Goal: Transaction & Acquisition: Purchase product/service

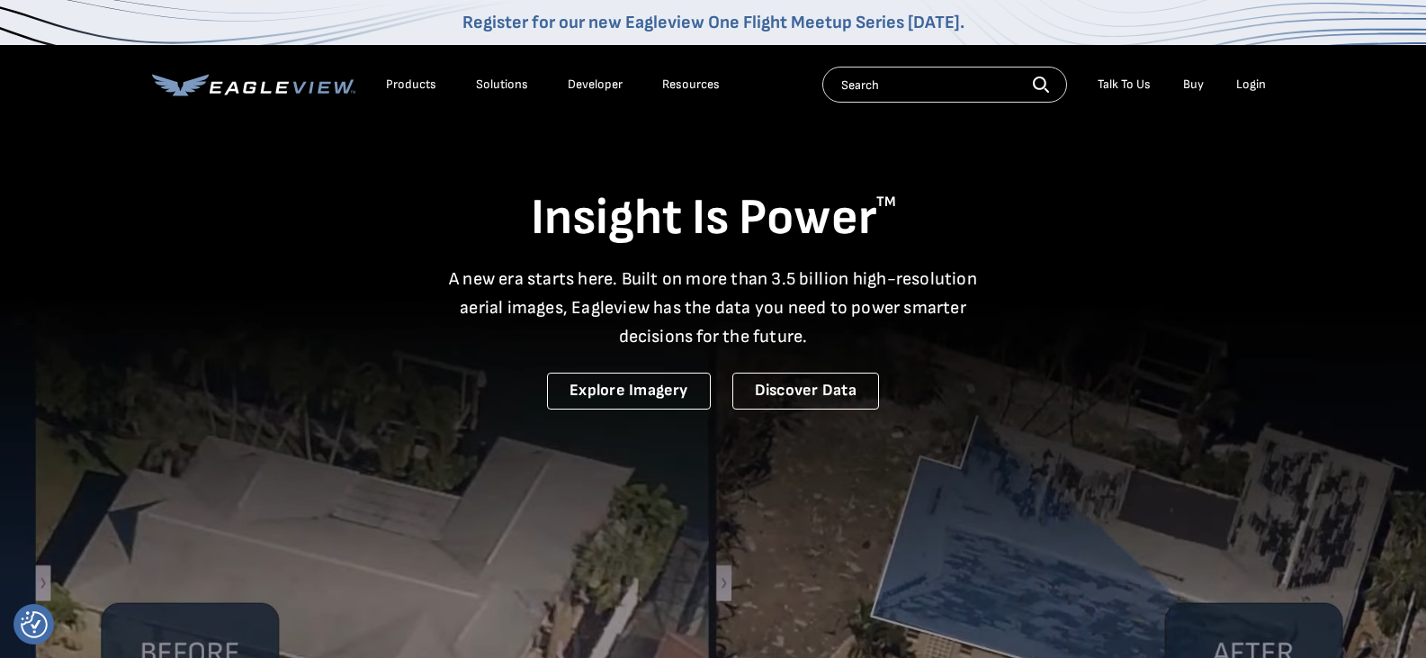
click at [416, 79] on div "Products" at bounding box center [411, 84] width 50 height 16
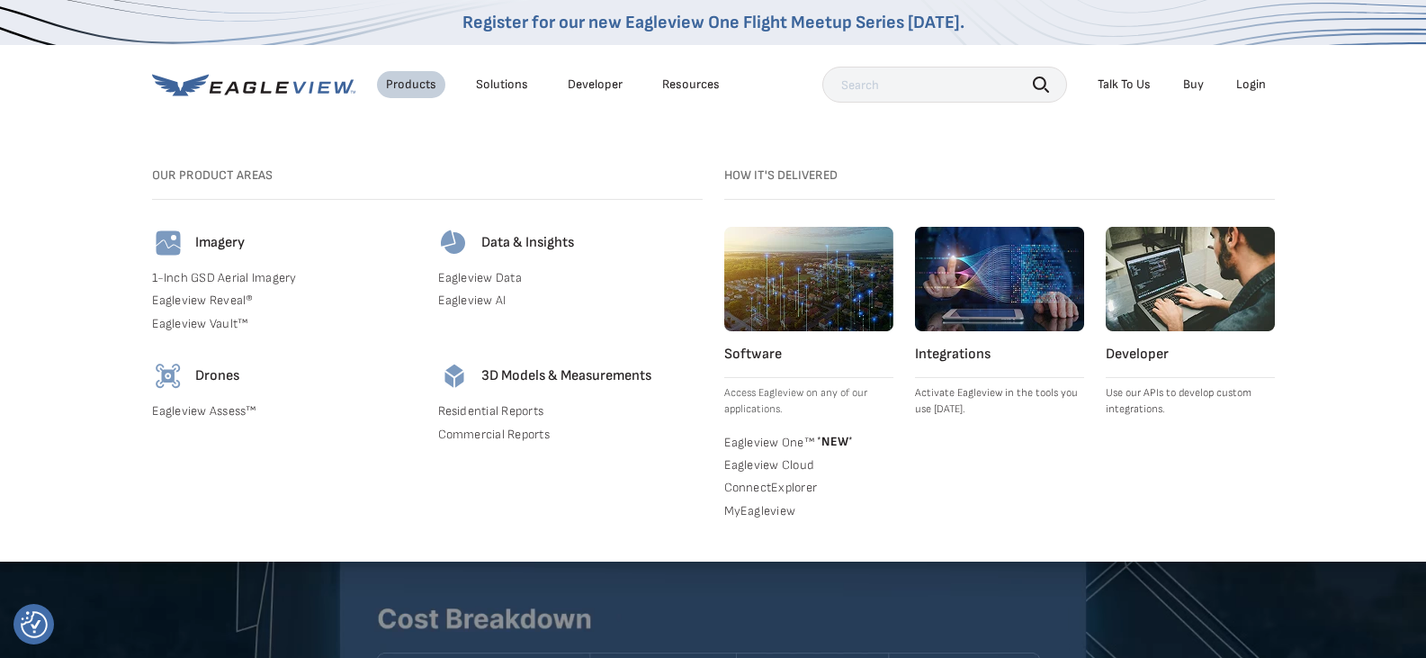
click at [528, 431] on link "Commercial Reports" at bounding box center [570, 434] width 264 height 16
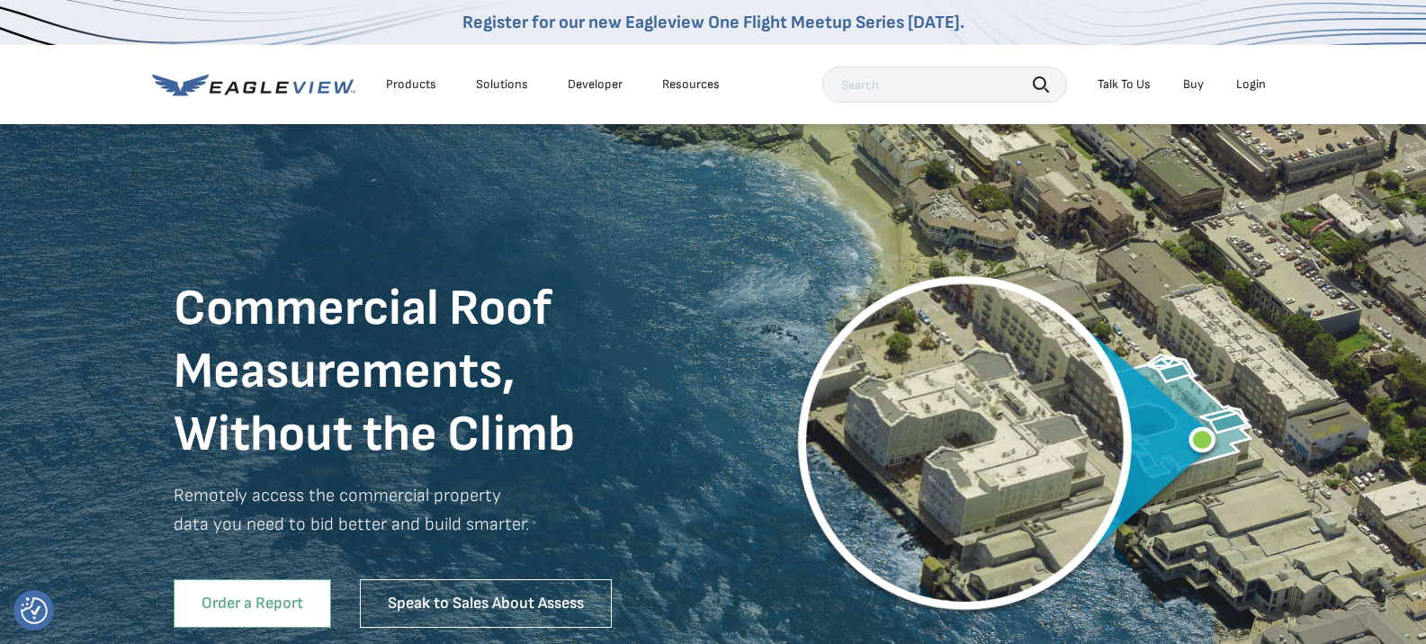
click at [295, 595] on link "Order a Report" at bounding box center [252, 603] width 157 height 49
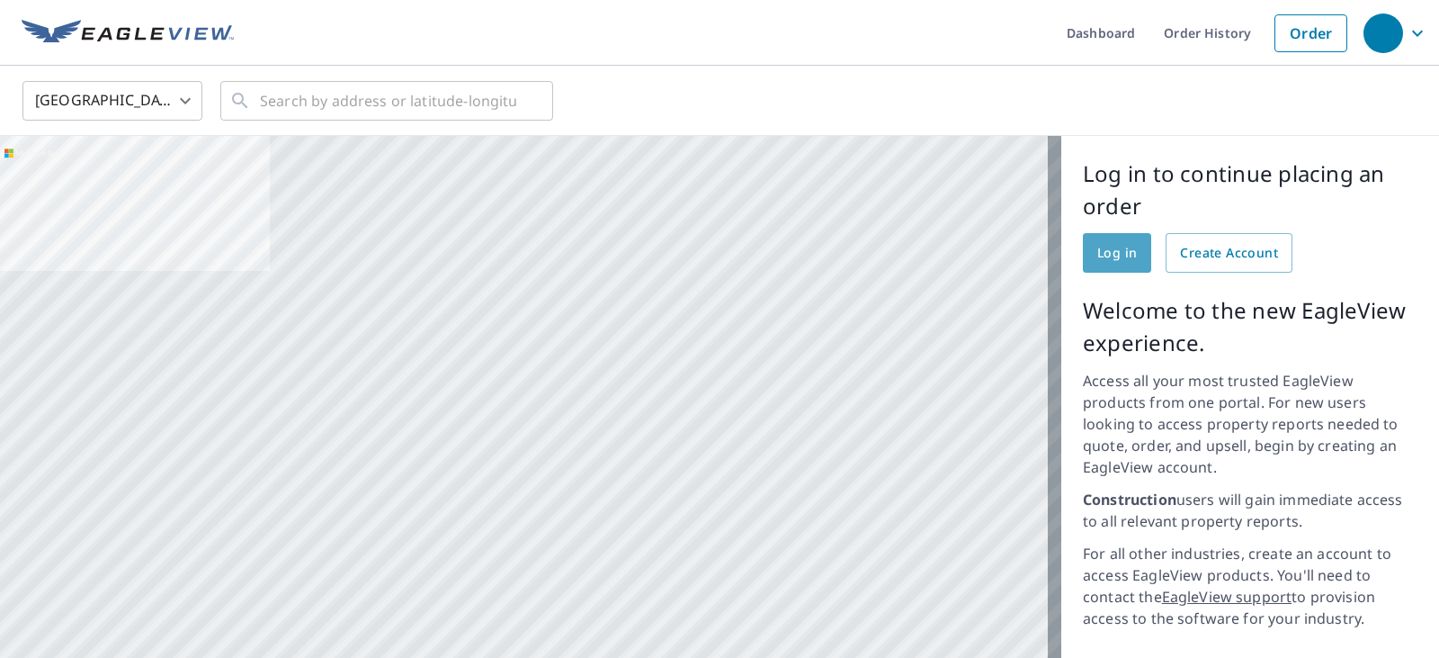
click at [1109, 247] on span "Log in" at bounding box center [1117, 253] width 40 height 22
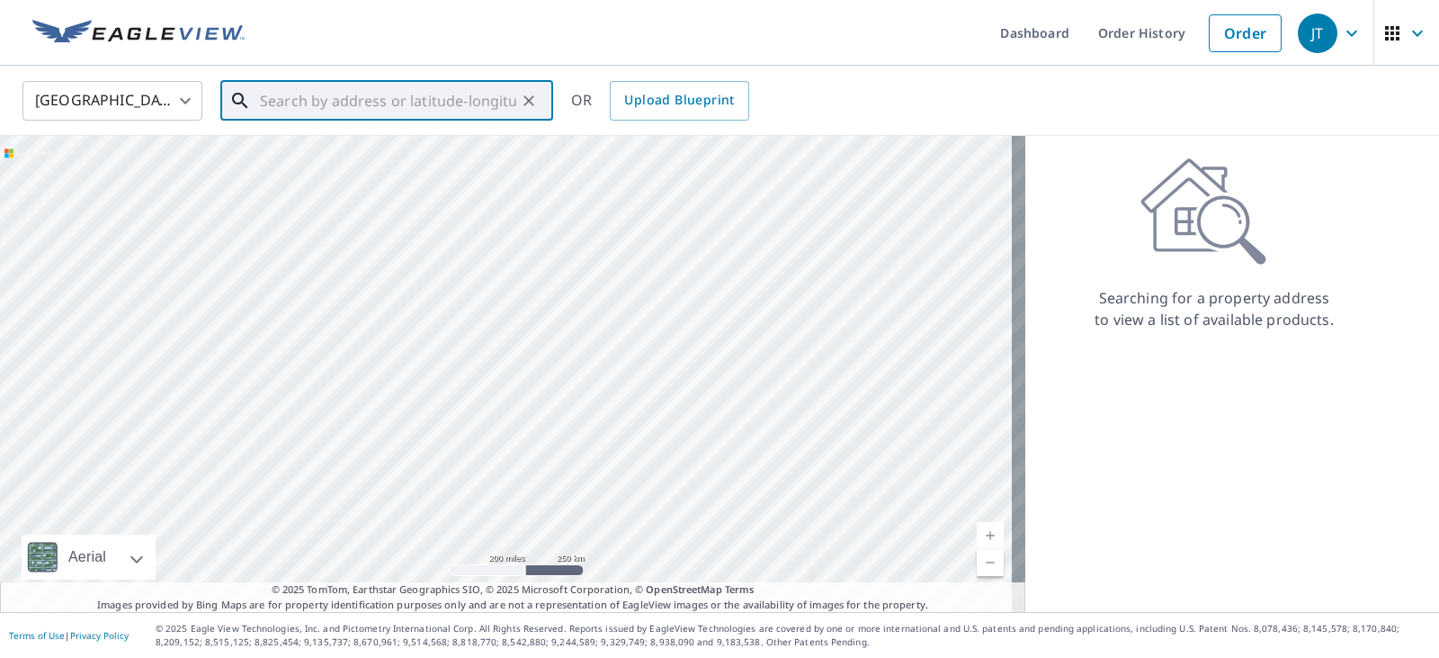
click at [509, 94] on input "text" at bounding box center [388, 101] width 256 height 50
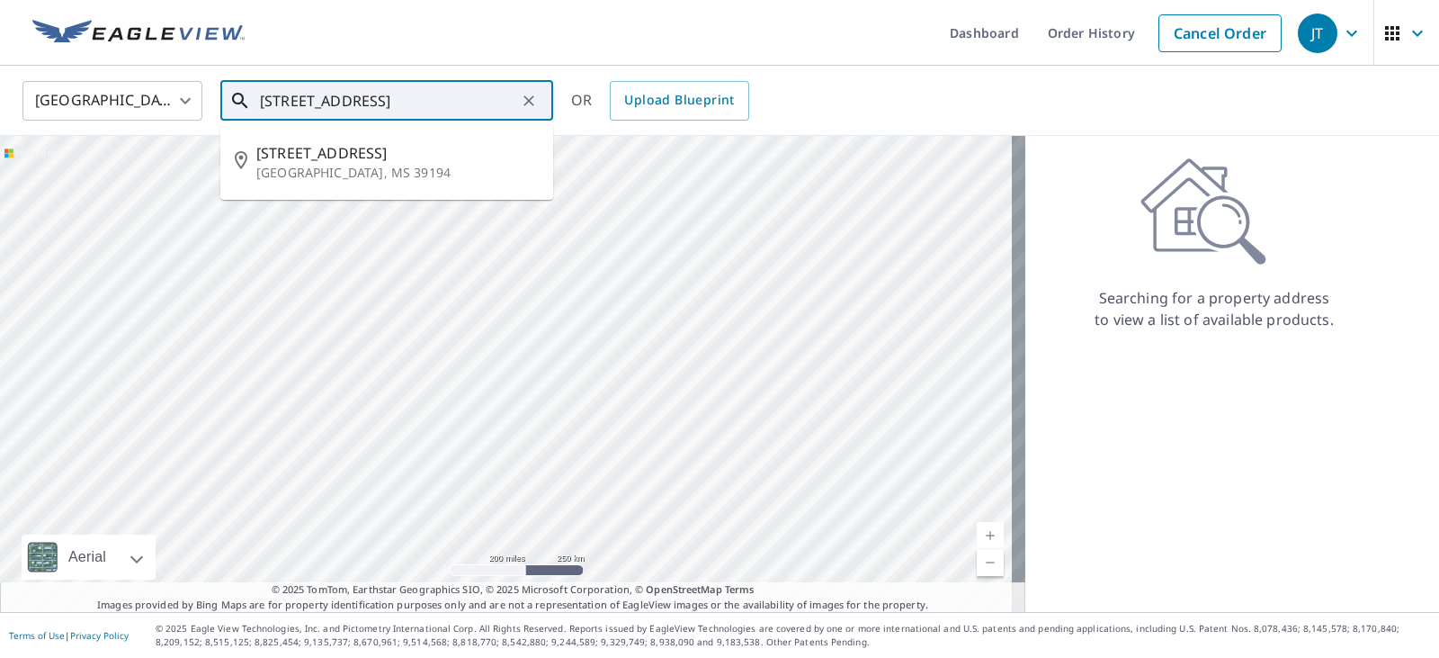
type input "[STREET_ADDRESS]"
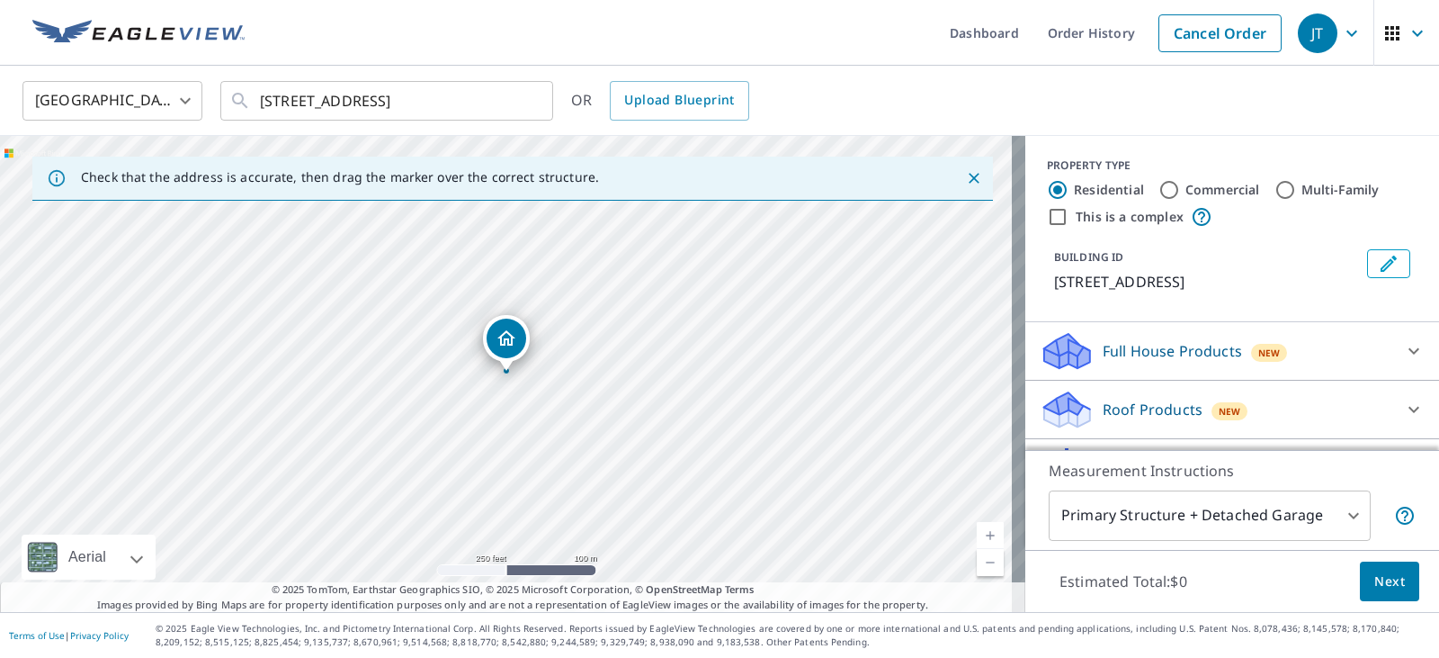
click at [1159, 186] on input "Commercial" at bounding box center [1170, 190] width 22 height 22
radio input "true"
type input "4"
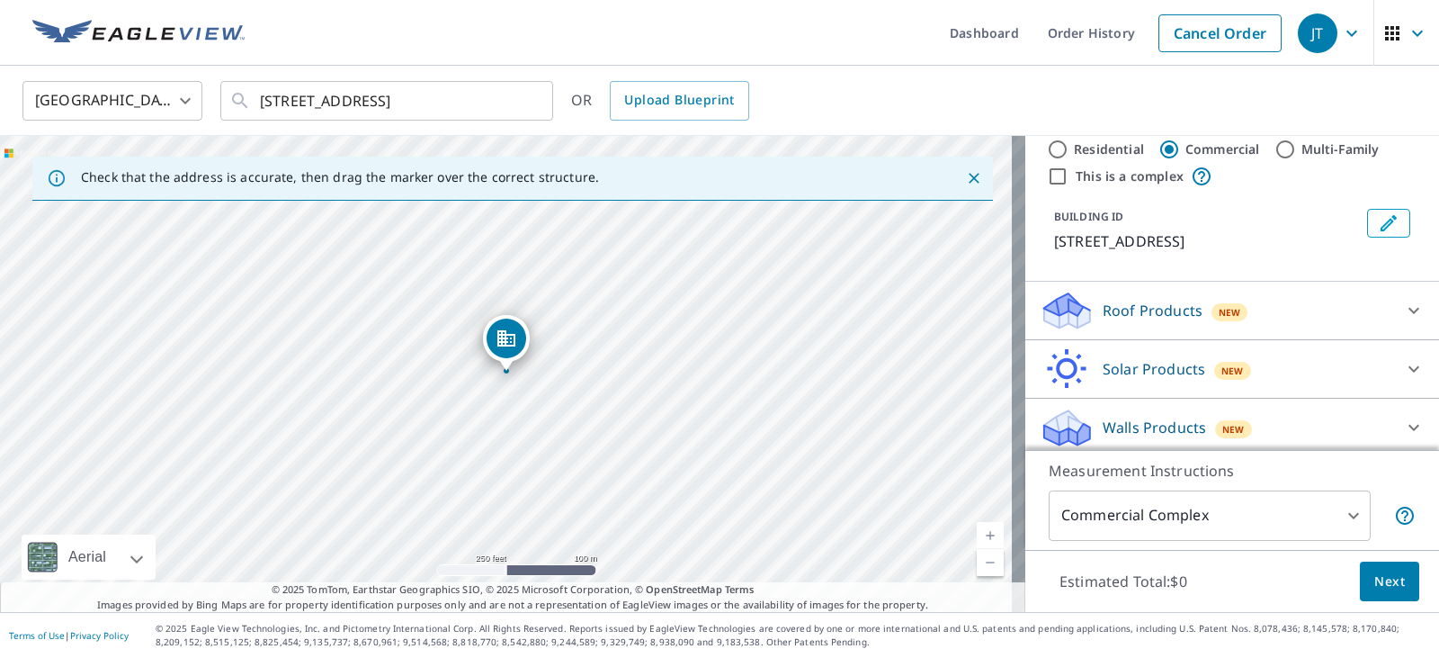
scroll to position [48, 0]
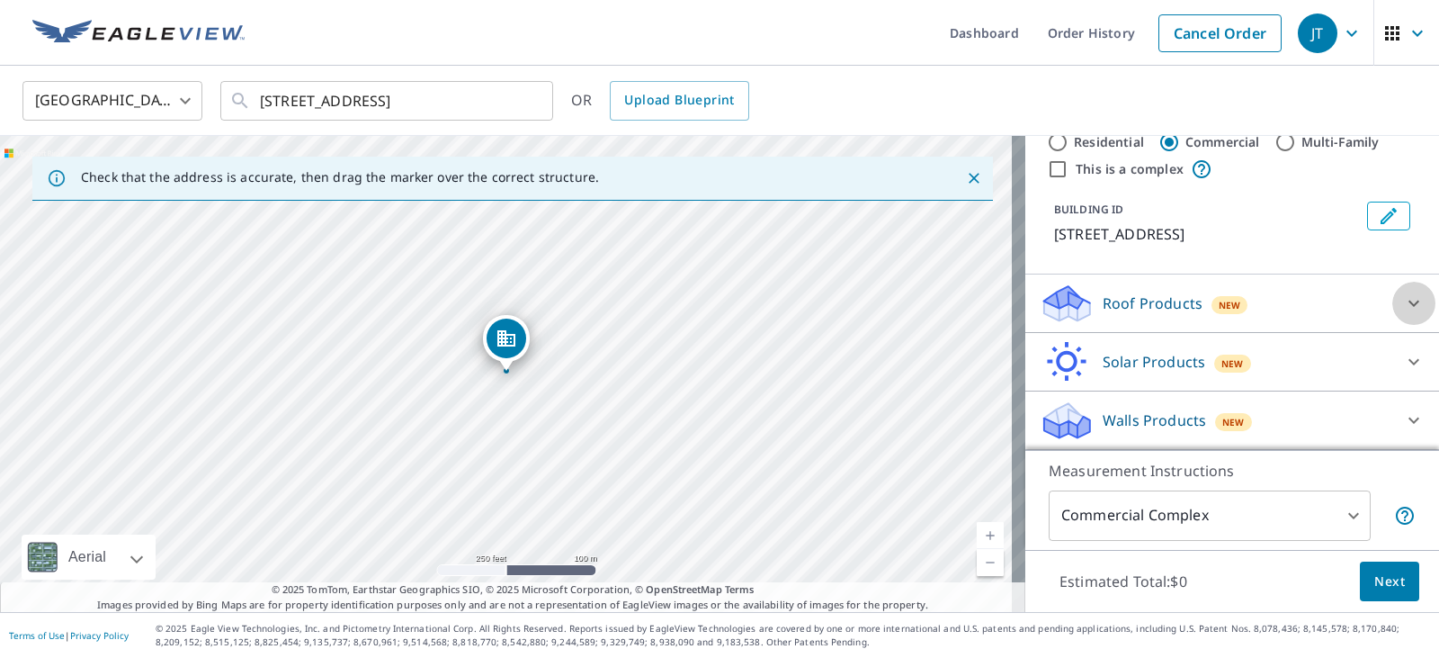
click at [1403, 300] on icon at bounding box center [1414, 303] width 22 height 22
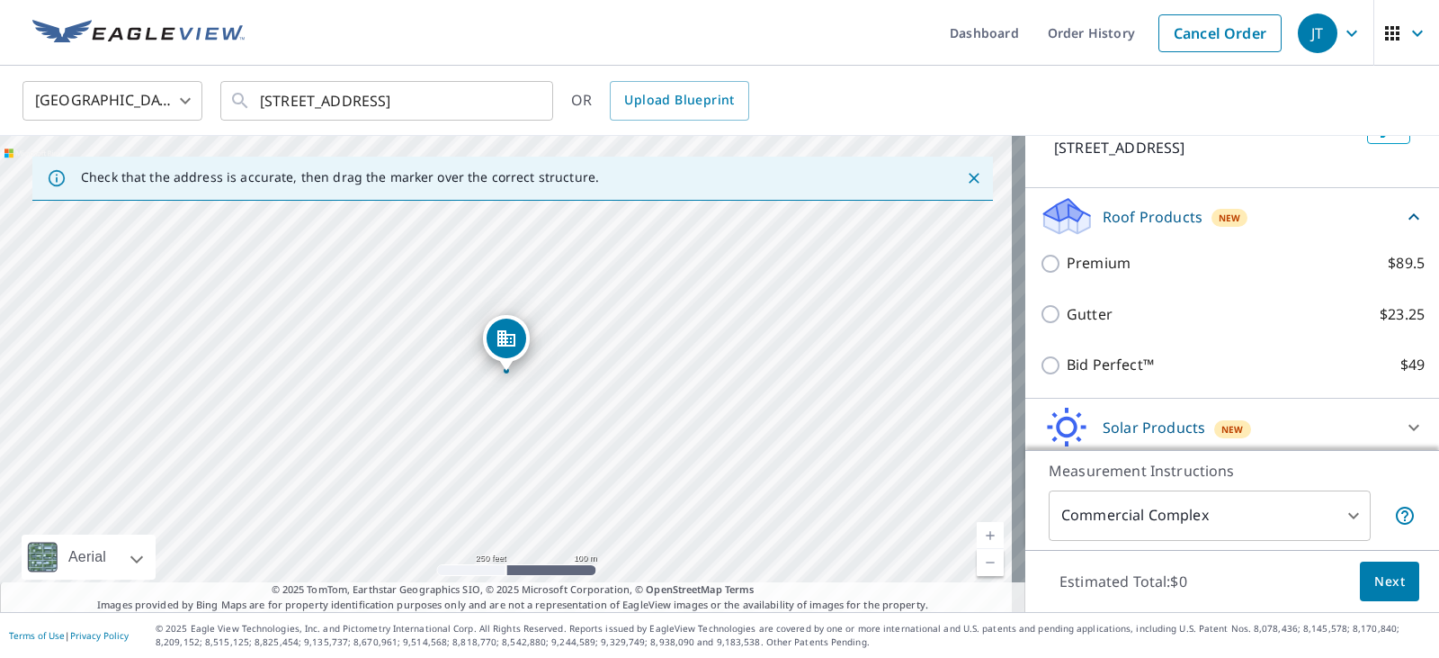
scroll to position [200, 0]
